Goal: Task Accomplishment & Management: Manage account settings

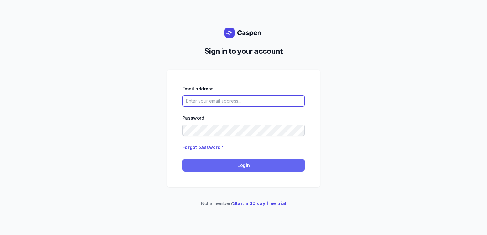
type input "[PERSON_NAME][EMAIL_ADDRESS][DOMAIN_NAME][PERSON_NAME]"
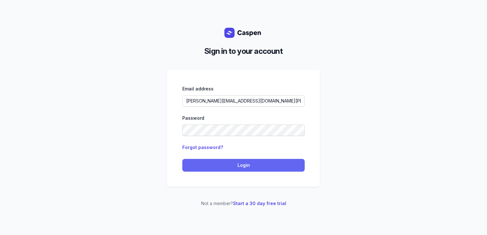
click at [218, 161] on span "Login" at bounding box center [243, 165] width 115 height 8
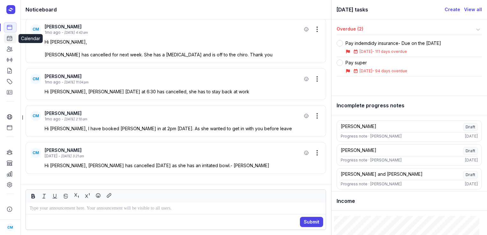
click at [8, 39] on icon at bounding box center [9, 38] width 6 height 6
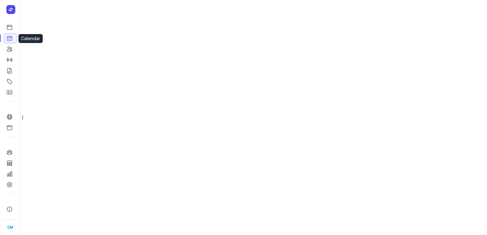
select select "week"
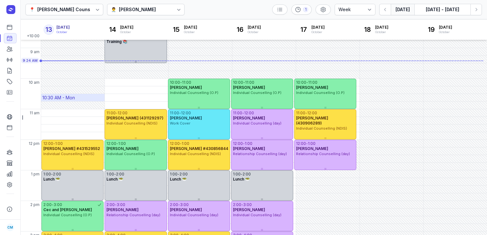
scroll to position [22, 0]
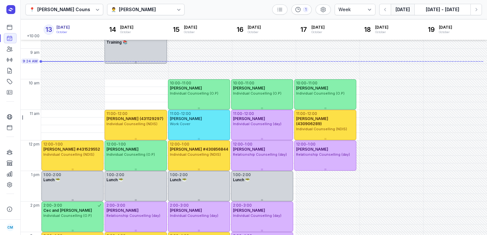
click at [129, 13] on div "👨‍⚕️ Courtney McAliece" at bounding box center [146, 9] width 78 height 11
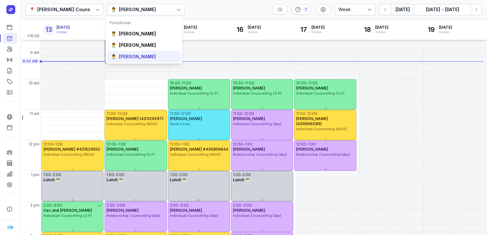
click at [130, 56] on div "Charlee Manaley" at bounding box center [137, 57] width 37 height 6
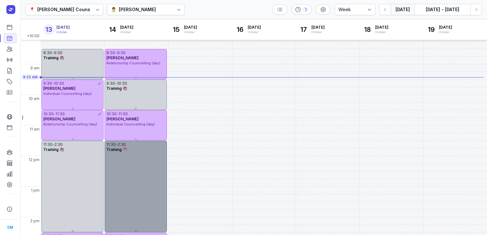
scroll to position [6, 0]
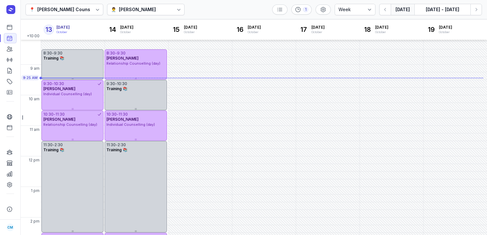
click at [139, 13] on div "👨‍⚕️ Charlee Manaley" at bounding box center [146, 9] width 78 height 11
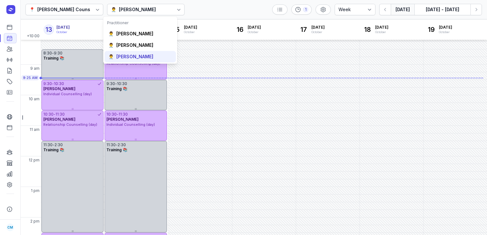
click at [132, 52] on div "👨‍⚕️ Charlee Manaley" at bounding box center [139, 56] width 71 height 11
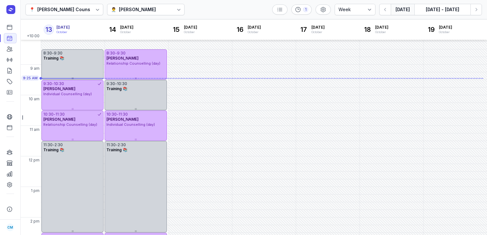
click at [131, 15] on div "👨‍⚕️ Charlee Manaley" at bounding box center [146, 9] width 78 height 11
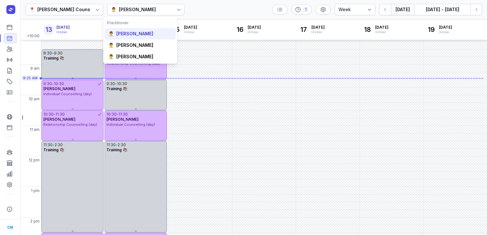
click at [132, 35] on div "Courtney McAliece" at bounding box center [134, 34] width 37 height 6
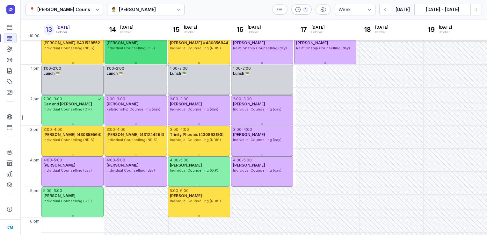
scroll to position [128, 0]
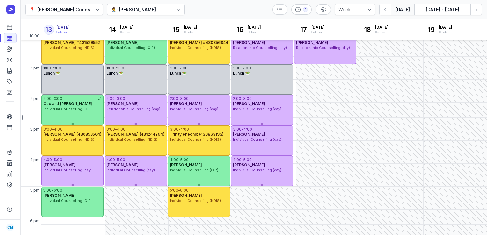
click at [131, 8] on div "Courtney McAliece" at bounding box center [137, 10] width 37 height 8
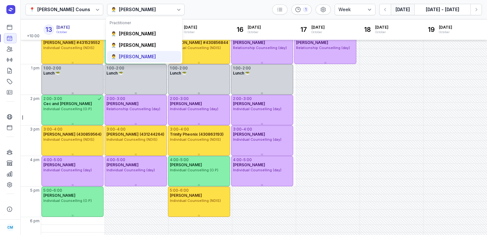
click at [122, 55] on div "Charlee Manaley" at bounding box center [137, 57] width 37 height 6
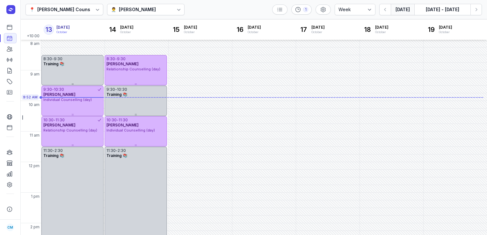
click at [126, 9] on div "Charlee Manaley" at bounding box center [137, 10] width 37 height 8
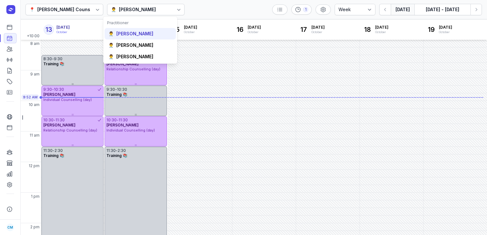
click at [125, 37] on div "👨‍⚕️ Courtney McAliece" at bounding box center [139, 33] width 71 height 11
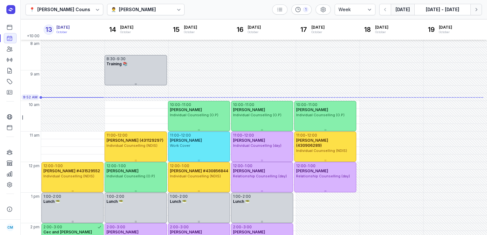
click at [470, 11] on button "Next week" at bounding box center [475, 9] width 11 height 11
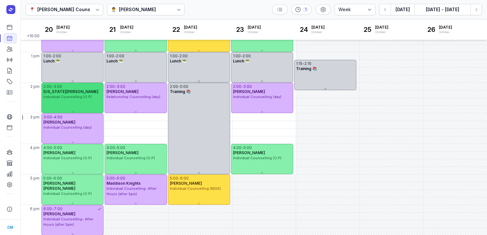
scroll to position [151, 0]
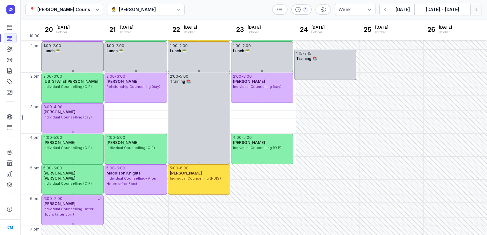
click at [477, 11] on icon "button" at bounding box center [476, 9] width 6 height 6
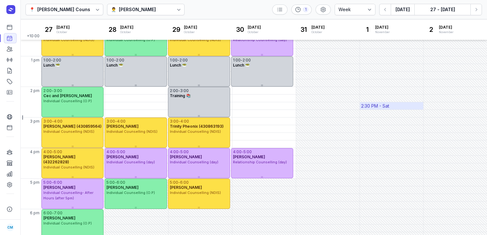
scroll to position [137, 0]
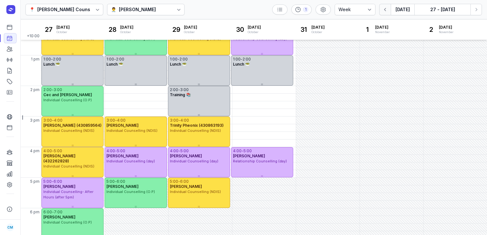
click at [383, 12] on icon "button" at bounding box center [385, 9] width 6 height 6
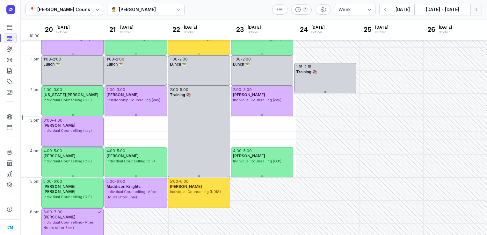
click at [473, 10] on icon "button" at bounding box center [476, 9] width 6 height 6
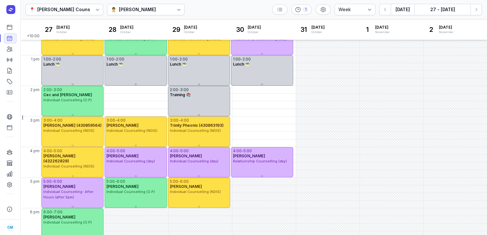
click at [156, 10] on div "Courtney McAliece" at bounding box center [137, 10] width 37 height 8
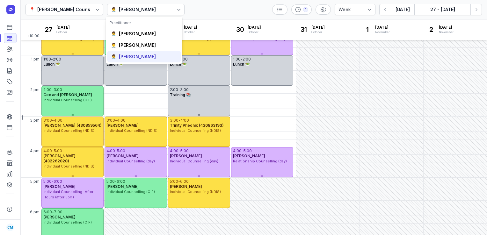
click at [131, 57] on div "Charlee Manaley" at bounding box center [137, 57] width 37 height 6
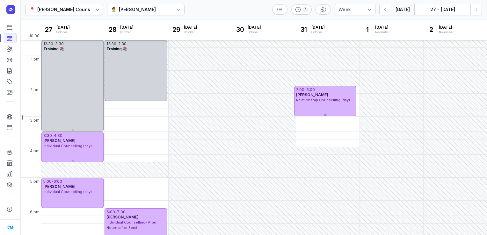
click at [395, 8] on button "Today" at bounding box center [402, 9] width 24 height 11
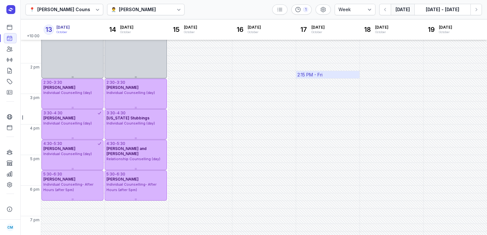
scroll to position [160, 0]
click at [474, 13] on button "Next week" at bounding box center [475, 9] width 11 height 11
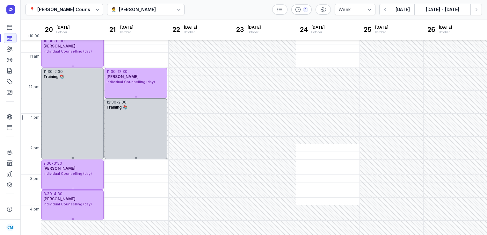
scroll to position [80, 0]
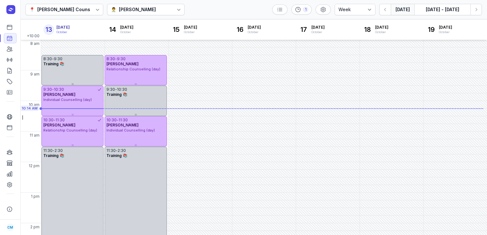
select select "week"
click at [388, 7] on icon "button" at bounding box center [385, 9] width 6 height 6
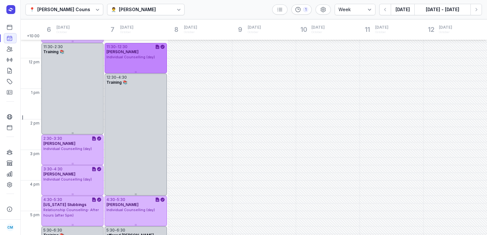
scroll to position [171, 0]
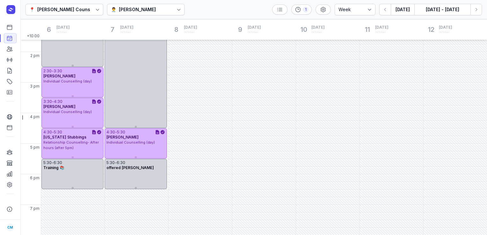
click at [122, 148] on div "4:30 - 5:30 Anthony Fernando Individual Counselling (day)" at bounding box center [135, 143] width 62 height 30
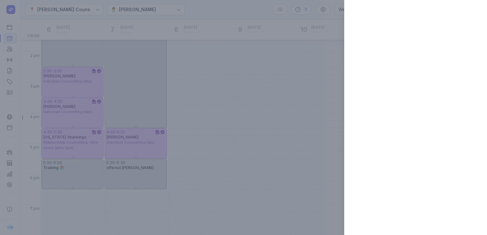
click at [122, 148] on div at bounding box center [243, 117] width 487 height 235
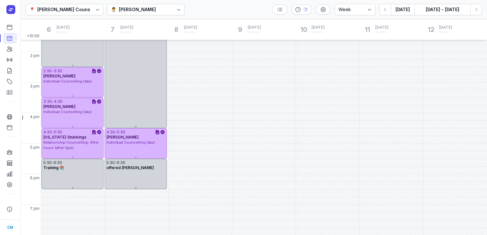
click at [156, 11] on div "👨‍⚕️ Charlee Manaley" at bounding box center [146, 9] width 78 height 11
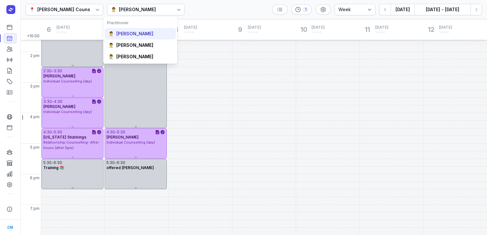
click at [138, 33] on div "Courtney McAliece" at bounding box center [134, 34] width 37 height 6
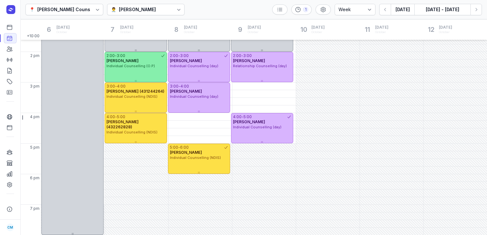
click at [133, 7] on div "Courtney McAliece" at bounding box center [137, 10] width 37 height 8
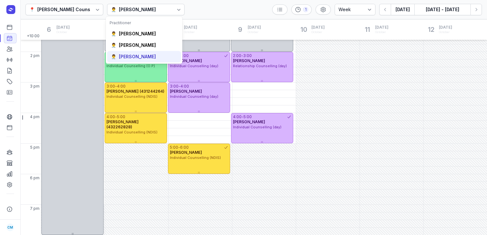
click at [126, 54] on div "Charlee Manaley" at bounding box center [137, 57] width 37 height 6
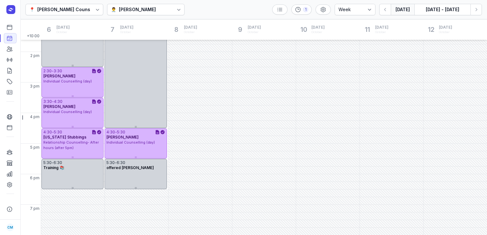
click at [401, 12] on button "Today" at bounding box center [402, 9] width 24 height 11
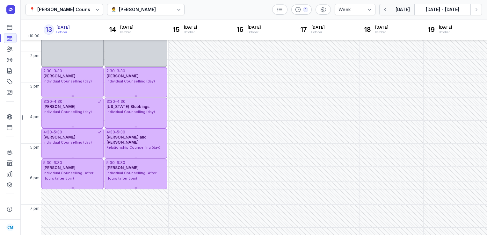
click at [386, 12] on icon "button" at bounding box center [385, 9] width 6 height 6
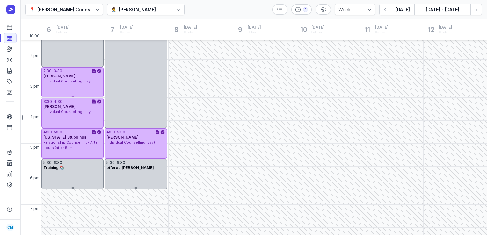
click at [150, 10] on div "Charlee Manaley" at bounding box center [137, 10] width 37 height 8
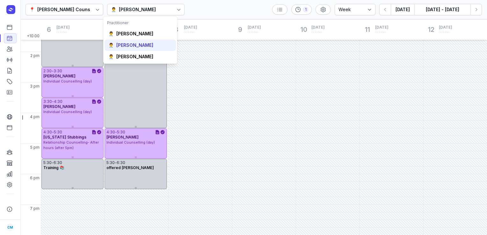
click at [139, 45] on div "Tanya Fisher" at bounding box center [134, 45] width 37 height 6
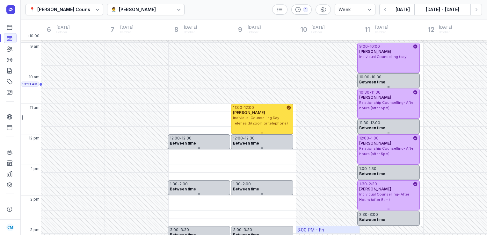
scroll to position [3, 0]
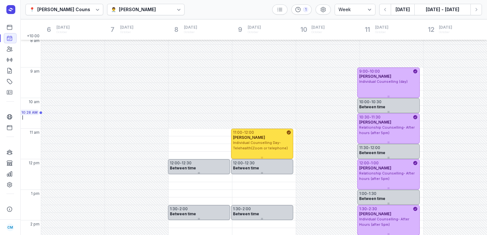
click at [139, 6] on div "👨‍⚕️ Tanya Fisher" at bounding box center [134, 10] width 47 height 8
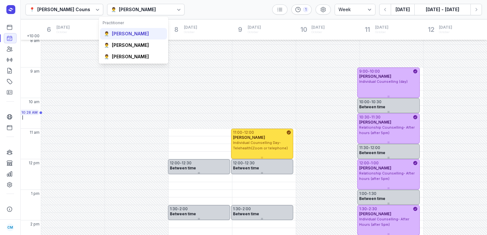
click at [125, 30] on div "👨‍⚕️ Courtney McAliece" at bounding box center [133, 33] width 67 height 11
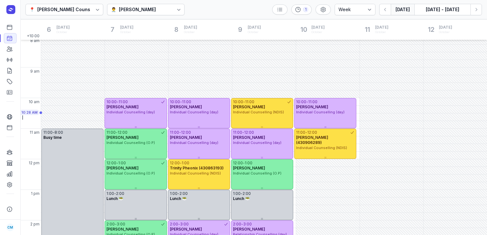
click at [407, 11] on button "Today" at bounding box center [402, 9] width 24 height 11
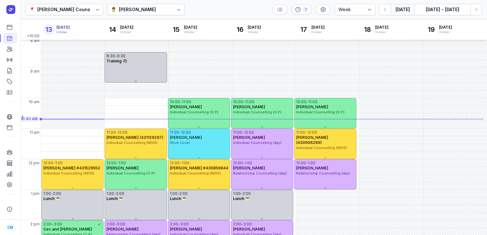
click at [0, 50] on html "Dashboard Calendar Clients Sessions Billing Catalogue Contacts Online profile O…" at bounding box center [243, 117] width 487 height 235
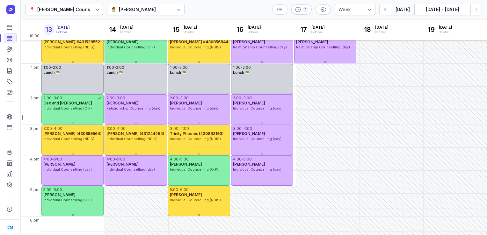
scroll to position [142, 0]
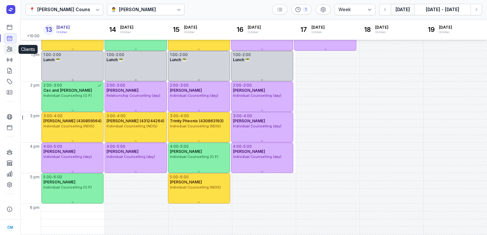
click at [7, 53] on link "Clients" at bounding box center [10, 49] width 13 height 10
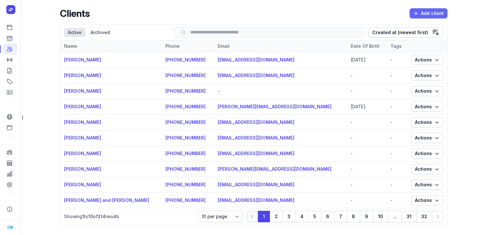
click at [415, 16] on icon "button" at bounding box center [415, 13] width 6 height 6
select select
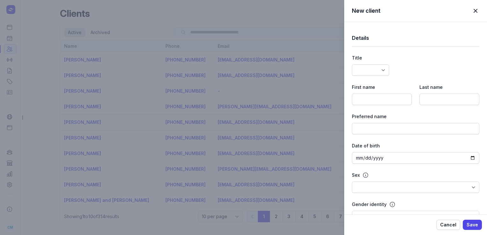
select select
click at [372, 100] on input at bounding box center [382, 99] width 60 height 11
type input "Alex"
click at [450, 94] on input at bounding box center [449, 99] width 60 height 11
paste input "Mcmeikan"
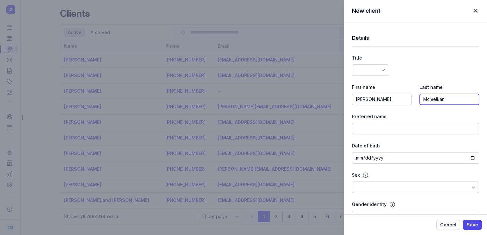
type input "Mcmeikan"
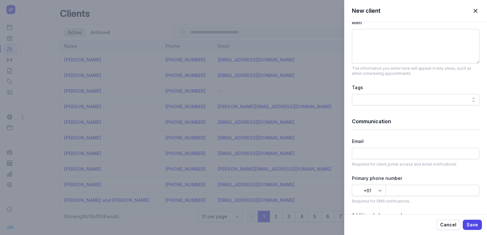
scroll to position [270, 0]
click at [384, 151] on input at bounding box center [415, 152] width 127 height 11
paste input "alex.mcmeikan@gmail.com"
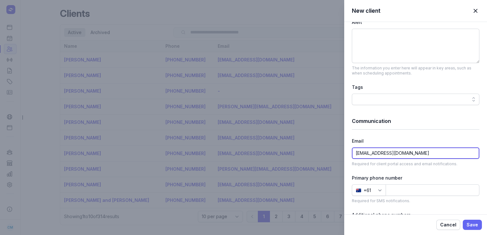
type input "alex.mcmeikan@gmail.com"
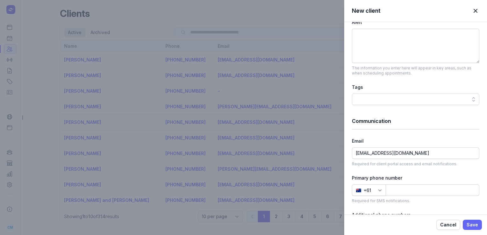
click at [468, 226] on span "Save" at bounding box center [471, 225] width 11 height 8
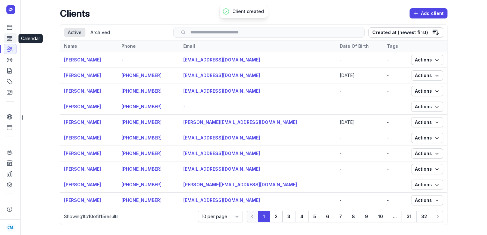
click at [15, 39] on link "Calendar" at bounding box center [10, 38] width 13 height 10
select select "week"
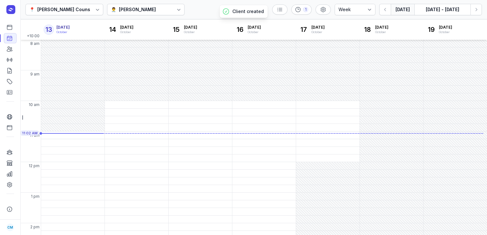
scroll to position [13, 0]
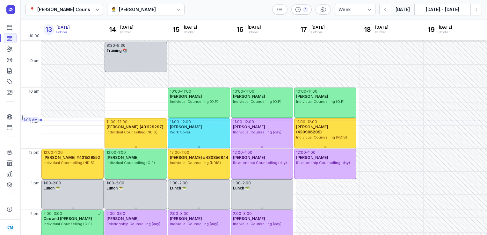
click at [125, 13] on div "👨‍⚕️ Courtney McAliece" at bounding box center [146, 9] width 78 height 11
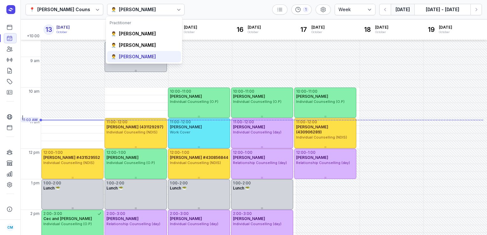
click at [129, 53] on div "👨‍⚕️ Charlee Manaley" at bounding box center [144, 56] width 74 height 11
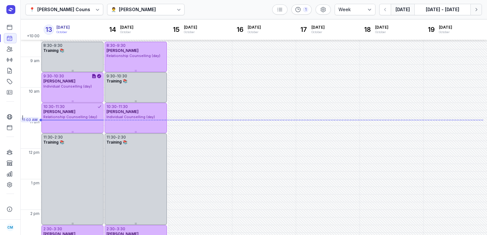
click at [480, 9] on button "Next week" at bounding box center [475, 9] width 11 height 11
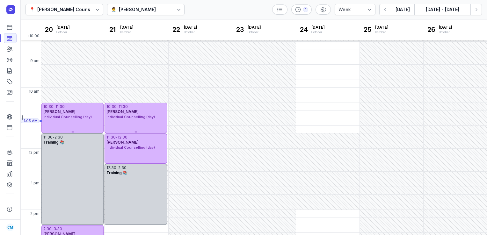
click at [131, 8] on div "Charlee Manaley" at bounding box center [137, 10] width 37 height 8
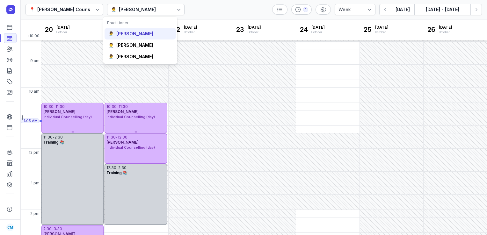
click at [131, 33] on div "Courtney McAliece" at bounding box center [134, 34] width 37 height 6
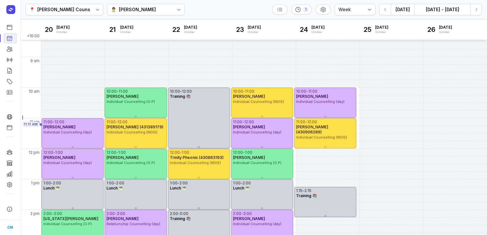
click at [133, 9] on div "Courtney McAliece" at bounding box center [137, 10] width 37 height 8
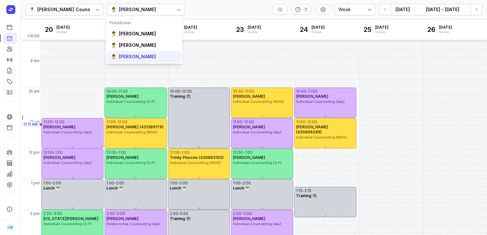
click at [134, 52] on div "👨‍⚕️ Charlee Manaley" at bounding box center [144, 56] width 74 height 11
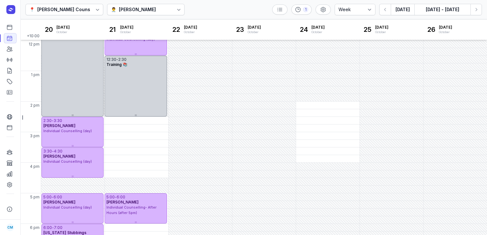
scroll to position [133, 0]
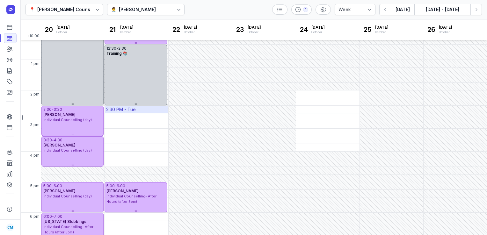
click at [128, 110] on div "2:30 PM - Tue" at bounding box center [121, 109] width 30 height 6
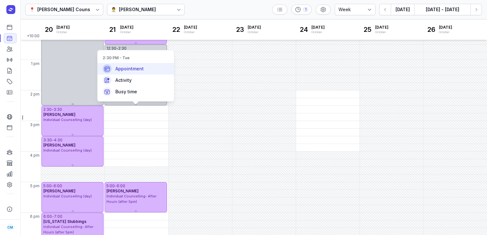
click at [129, 71] on span "Appointment" at bounding box center [129, 69] width 28 height 6
select select
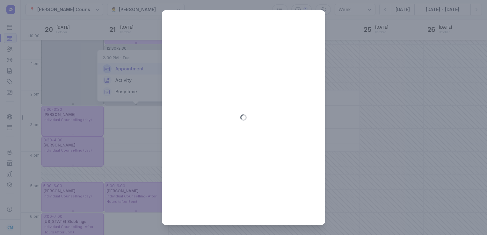
type input "2025-10-21"
select select "14:30"
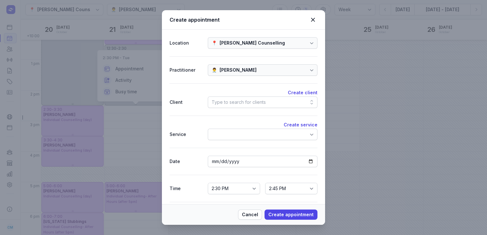
click at [219, 98] on div "Type to search for clients" at bounding box center [263, 101] width 110 height 11
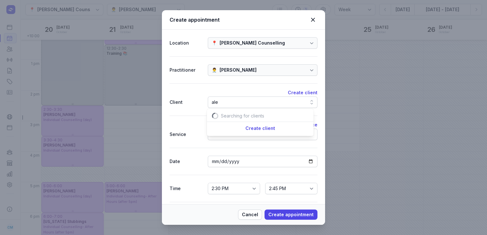
scroll to position [0, 8]
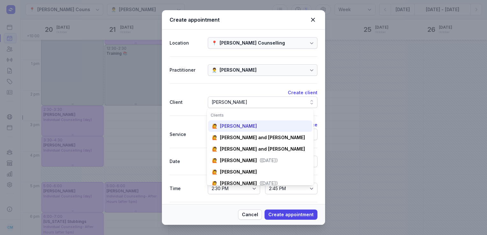
type input "alex"
click at [229, 123] on div "Alex Mcmeikan" at bounding box center [238, 126] width 37 height 6
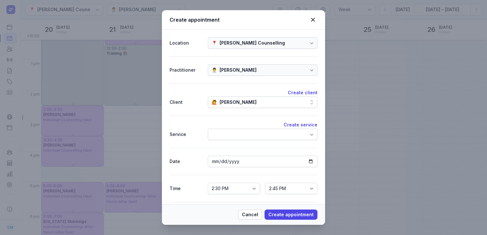
click at [229, 134] on div at bounding box center [263, 134] width 110 height 11
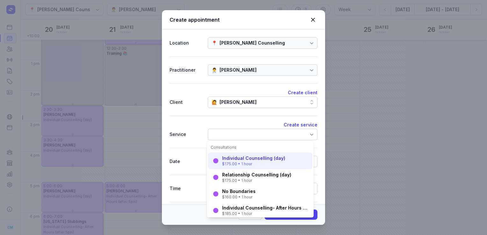
click at [233, 160] on div "Individual Counselling (day)" at bounding box center [253, 158] width 63 height 6
select select "15:30"
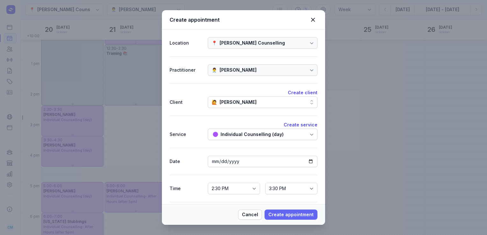
click at [294, 217] on span "Create appointment" at bounding box center [290, 215] width 45 height 8
select select
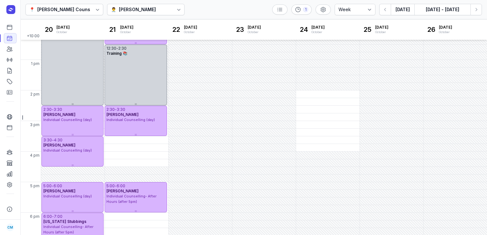
click at [144, 5] on div "👨‍⚕️ Charlee Manaley" at bounding box center [146, 9] width 78 height 11
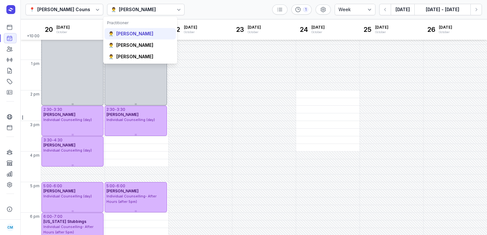
click at [142, 29] on div "👨‍⚕️ Courtney McAliece" at bounding box center [139, 33] width 71 height 11
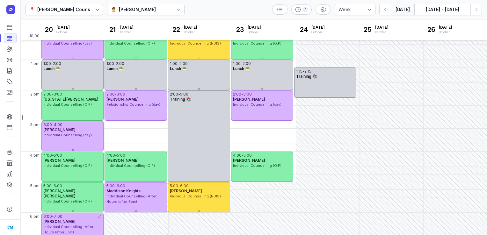
click at [404, 6] on button "Today" at bounding box center [402, 9] width 24 height 11
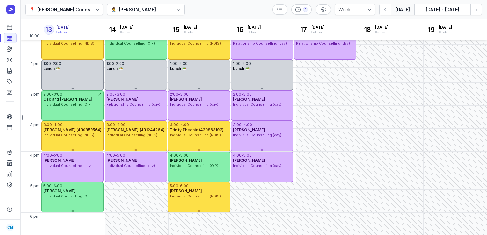
click at [181, 11] on div at bounding box center [178, 9] width 11 height 11
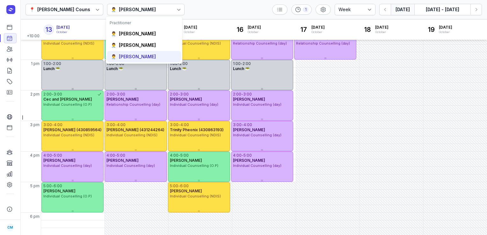
click at [132, 56] on div "Charlee Manaley" at bounding box center [137, 57] width 37 height 6
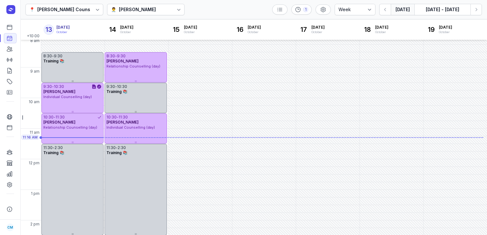
scroll to position [2, 0]
click at [12, 49] on icon at bounding box center [9, 49] width 6 height 6
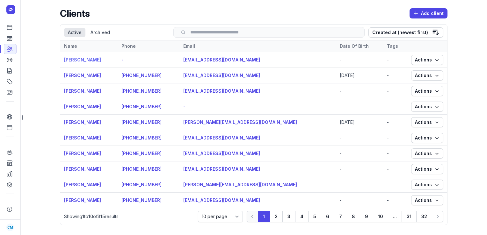
click at [73, 61] on link "Alex Mcmeikan" at bounding box center [82, 59] width 37 height 5
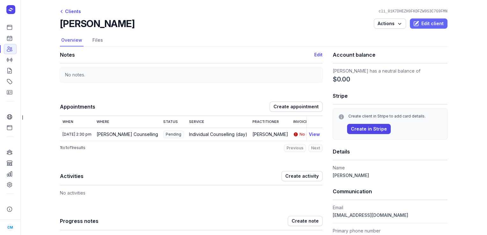
click at [427, 22] on span "Edit client" at bounding box center [428, 24] width 30 height 8
select select
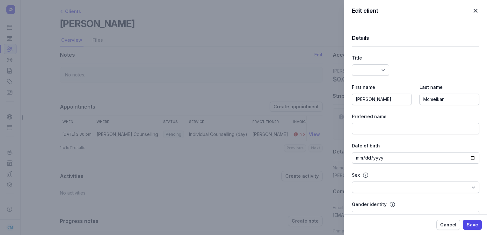
select select
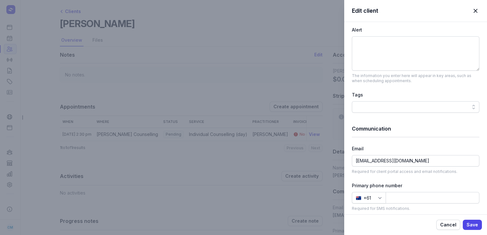
scroll to position [262, 0]
click at [396, 197] on input at bounding box center [432, 197] width 94 height 11
paste input "410054887"
type input "410054887"
click at [470, 222] on span "Save" at bounding box center [471, 225] width 11 height 8
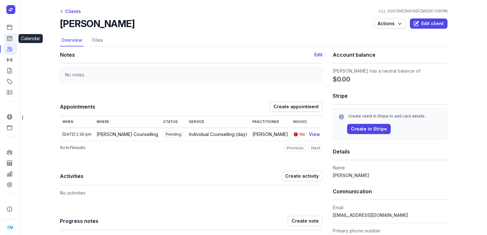
click at [9, 40] on icon at bounding box center [9, 38] width 6 height 6
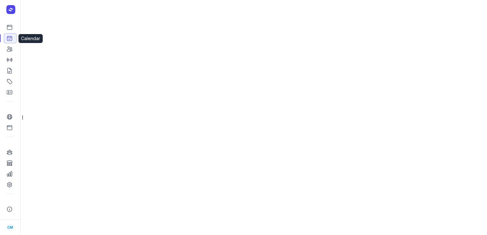
select select "week"
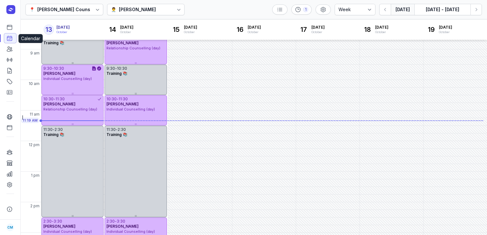
scroll to position [22, 0]
click at [127, 8] on div "Charlee Manaley" at bounding box center [137, 10] width 37 height 8
click at [225, 8] on div "📍 Courtney Mac Counselling 👨‍⚕️ Charlee Manaley 1 Day 3 days Work week Week Tod…" at bounding box center [253, 9] width 466 height 19
click at [477, 10] on icon "button" at bounding box center [476, 9] width 6 height 6
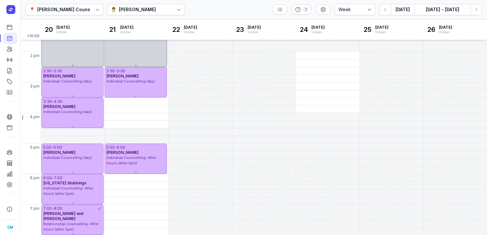
scroll to position [171, 0]
click at [129, 6] on div "Charlee Manaley" at bounding box center [137, 10] width 37 height 8
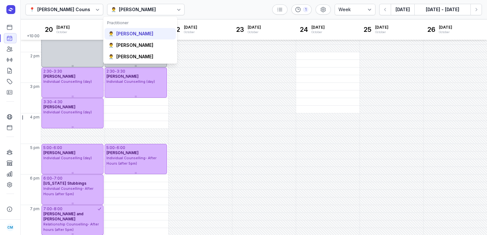
click at [126, 36] on div "Courtney McAliece" at bounding box center [134, 34] width 37 height 6
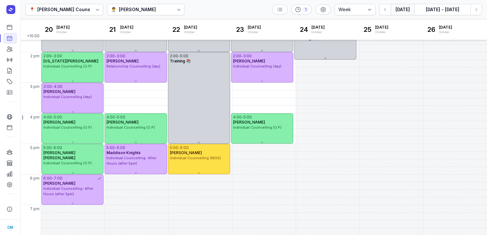
click at [397, 7] on button "Today" at bounding box center [402, 9] width 24 height 11
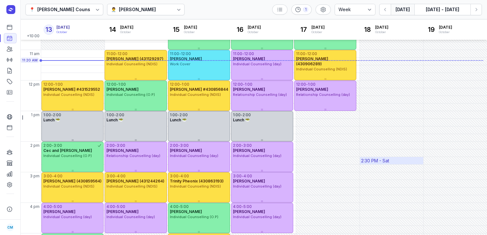
scroll to position [82, 0]
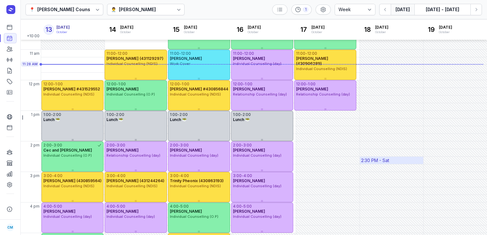
click at [390, 4] on button "Today" at bounding box center [402, 9] width 24 height 11
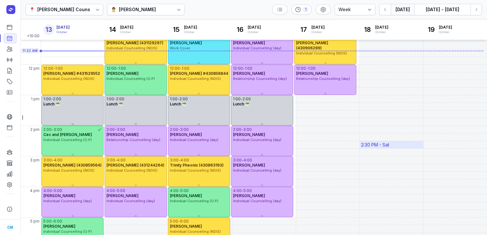
scroll to position [98, 0]
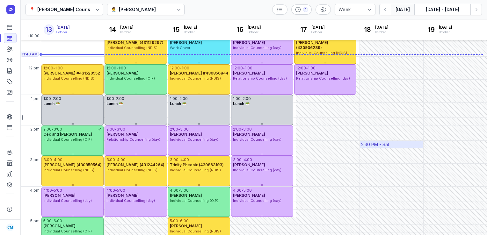
click at [390, 4] on button "Today" at bounding box center [402, 9] width 24 height 11
